Goal: Information Seeking & Learning: Learn about a topic

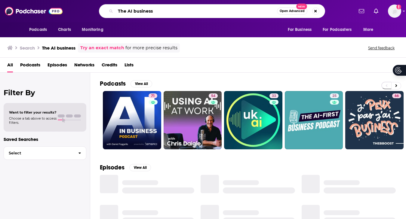
drag, startPoint x: 155, startPoint y: 12, endPoint x: 119, endPoint y: 10, distance: 35.6
click at [119, 10] on input "The AI business" at bounding box center [197, 11] width 162 height 10
type input "T"
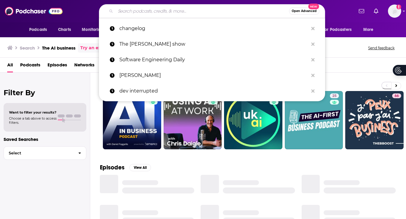
paste input "[PERSON_NAME]"
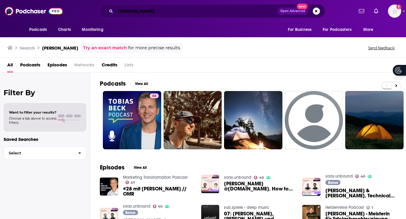
drag, startPoint x: 133, startPoint y: 10, endPoint x: 111, endPoint y: 9, distance: 21.7
click at [111, 9] on div "[PERSON_NAME] Open Advanced New" at bounding box center [212, 11] width 226 height 14
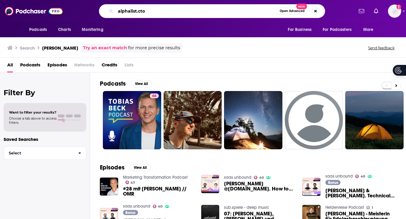
type input "alphalist.cto"
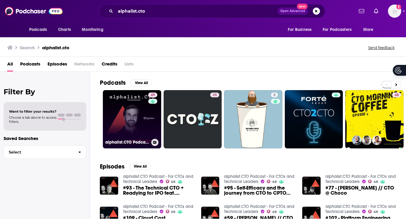
click at [135, 106] on link "49 alphalist.CTO Podcast - For CTOs and Technical Leaders" at bounding box center [132, 119] width 58 height 58
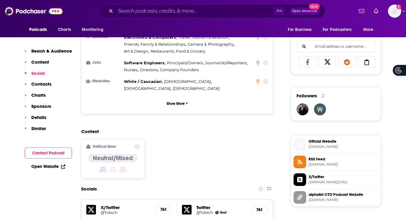
scroll to position [473, 0]
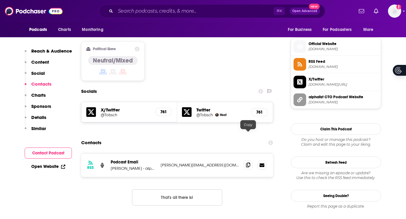
click at [250, 163] on icon at bounding box center [248, 165] width 4 height 5
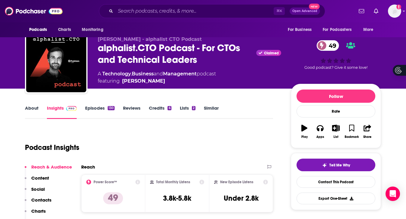
scroll to position [1, 0]
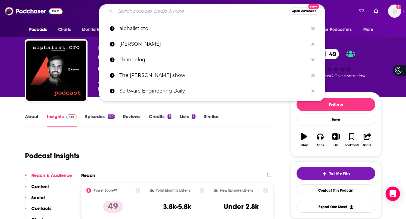
click at [134, 9] on input "Search podcasts, credits, & more..." at bounding box center [203, 11] width 174 height 10
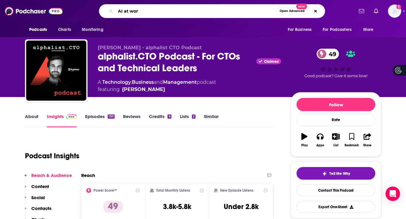
type input "AI at work"
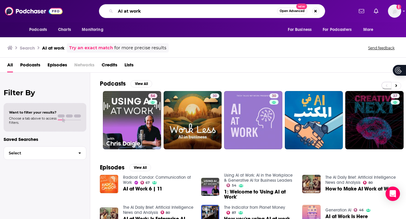
drag, startPoint x: 152, startPoint y: 11, endPoint x: 109, endPoint y: 9, distance: 43.1
click at [109, 9] on div "AI at work Open Advanced New" at bounding box center [212, 11] width 226 height 14
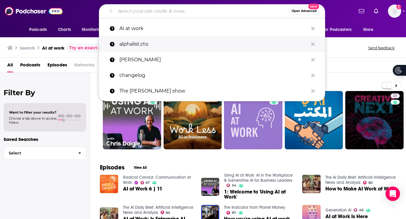
click at [124, 42] on p "alphalist.cto" at bounding box center [213, 44] width 189 height 16
type input "alphalist.cto"
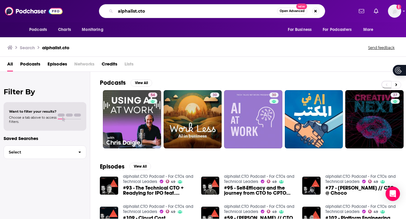
click at [163, 9] on input "alphalist.cto" at bounding box center [197, 11] width 162 height 10
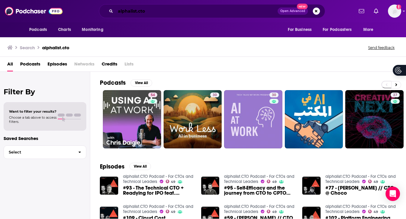
click at [162, 13] on input "alphalist.cto" at bounding box center [197, 11] width 162 height 10
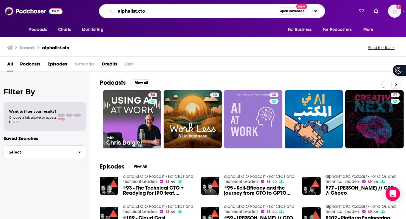
click at [152, 8] on input "alphalist.cto" at bounding box center [197, 11] width 162 height 10
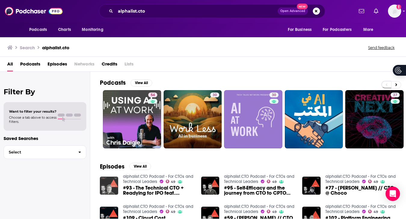
click at [113, 180] on img "#93 - The Technical CTO + Readying for IPO feat. Allan Leinwand // CTO @ Webflow" at bounding box center [109, 186] width 18 height 18
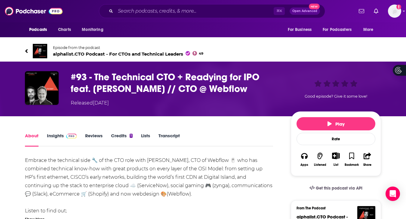
scroll to position [165, 0]
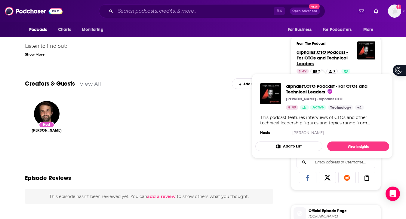
click at [341, 58] on span "alphalist.CTO Podcast - For CTOs and Technical Leaders" at bounding box center [322, 57] width 51 height 17
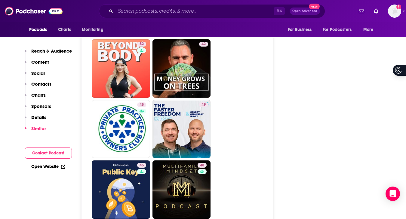
scroll to position [972, 0]
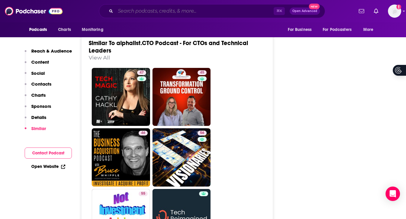
click at [127, 8] on input "Search podcasts, credits, & more..." at bounding box center [195, 11] width 158 height 10
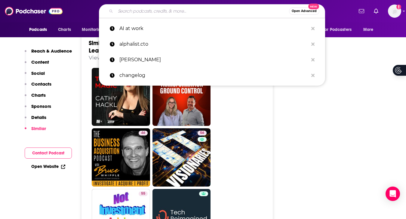
paste input "Modern CTO"
type input "Modern CTO"
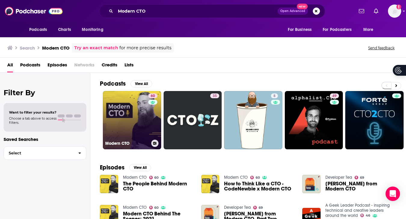
click at [152, 105] on div "60" at bounding box center [153, 117] width 11 height 46
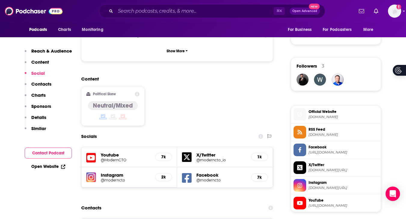
scroll to position [486, 0]
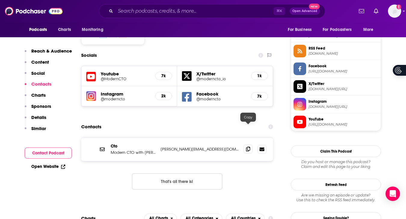
click at [250, 147] on icon at bounding box center [248, 149] width 4 height 5
click at [144, 14] on input "Search podcasts, credits, & more..." at bounding box center [195, 11] width 158 height 10
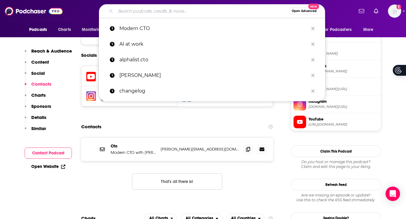
paste input "Code Story"
type input "Code Story"
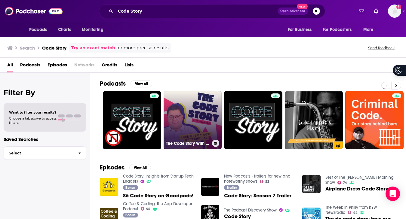
click at [194, 133] on link "The Code Story With [PERSON_NAME]" at bounding box center [193, 120] width 58 height 58
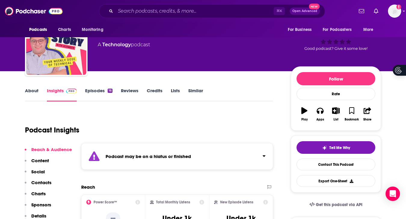
scroll to position [100, 0]
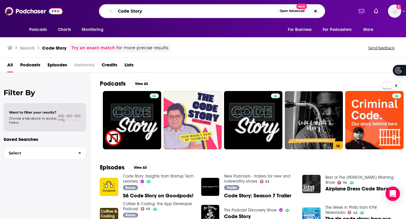
drag, startPoint x: 150, startPoint y: 11, endPoint x: 92, endPoint y: 11, distance: 57.8
click at [92, 11] on div "Code Story Open Advanced New" at bounding box center [211, 11] width 283 height 14
type input "[PERSON_NAME]"
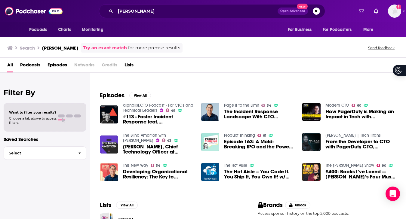
scroll to position [73, 0]
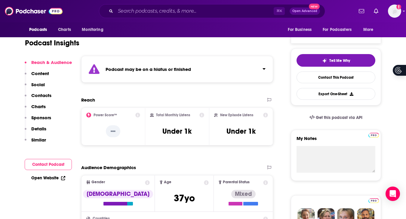
scroll to position [14, 0]
